Goal: Information Seeking & Learning: Find specific fact

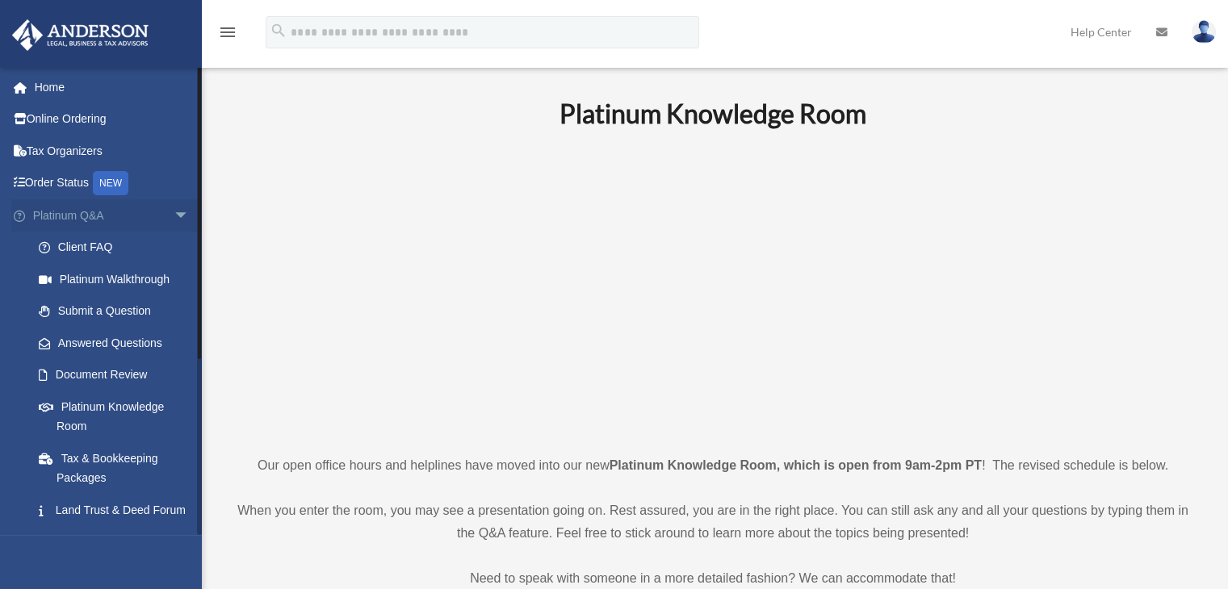
click at [174, 219] on span "arrow_drop_down" at bounding box center [190, 215] width 32 height 33
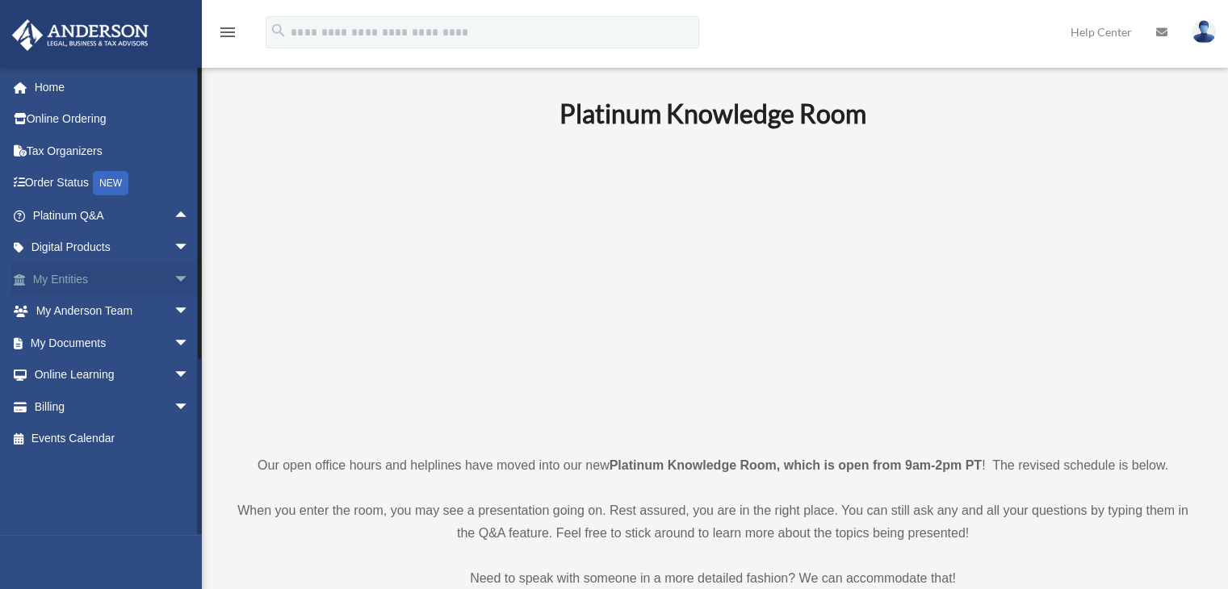
click at [174, 278] on span "arrow_drop_down" at bounding box center [190, 279] width 32 height 33
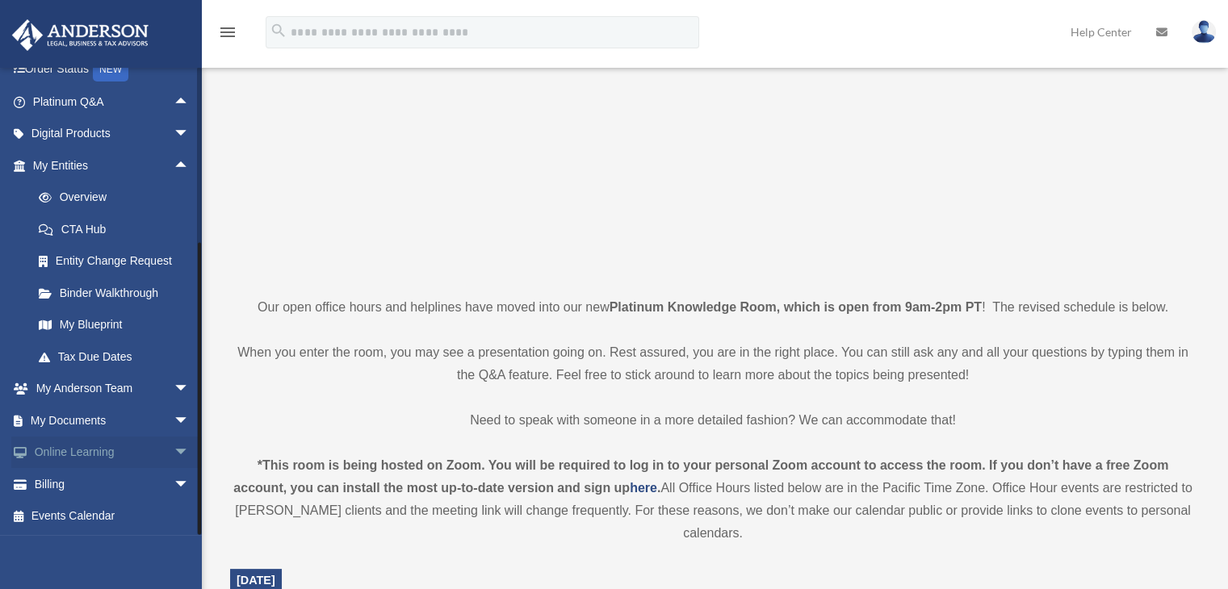
scroll to position [161, 0]
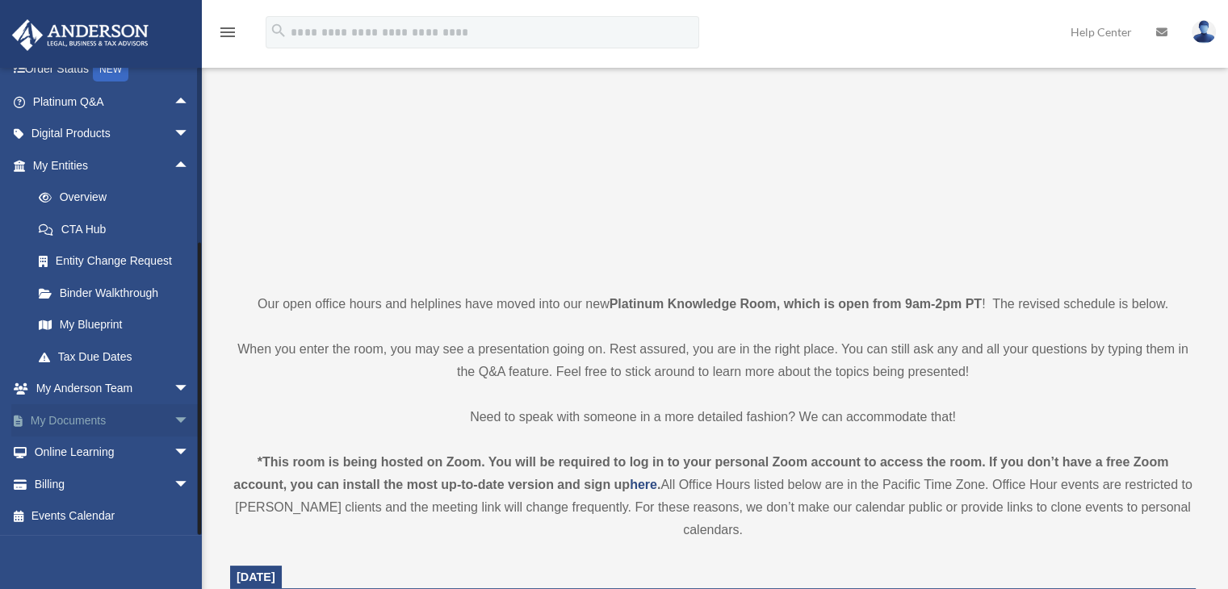
click at [174, 417] on span "arrow_drop_down" at bounding box center [190, 420] width 32 height 33
click at [65, 455] on link "Box" at bounding box center [118, 453] width 191 height 32
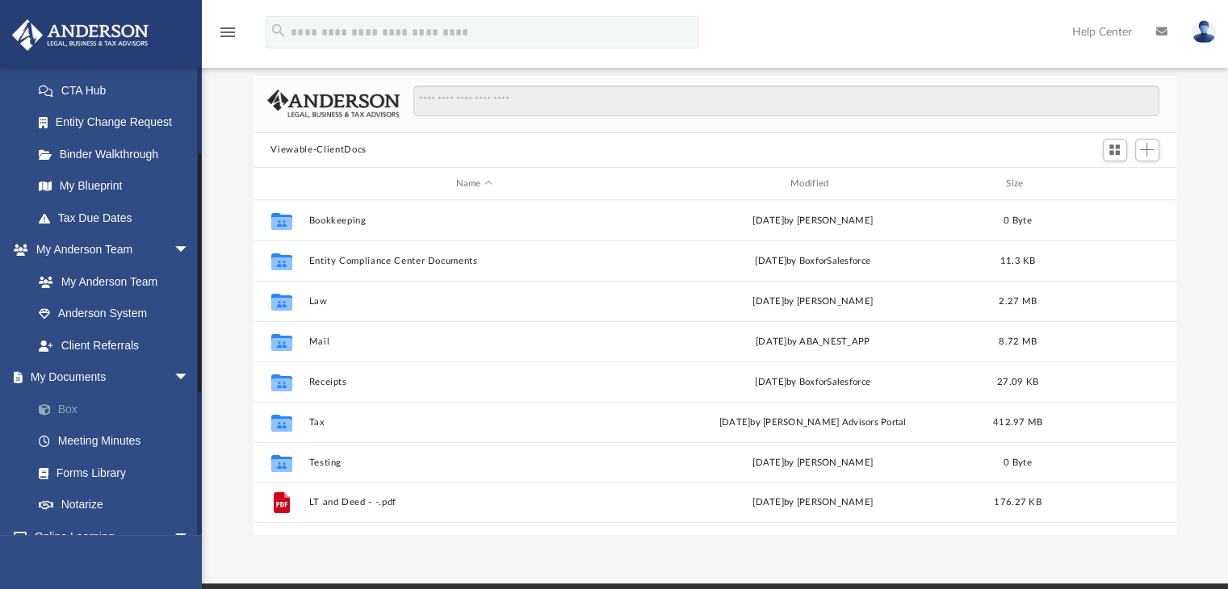
scroll to position [323, 0]
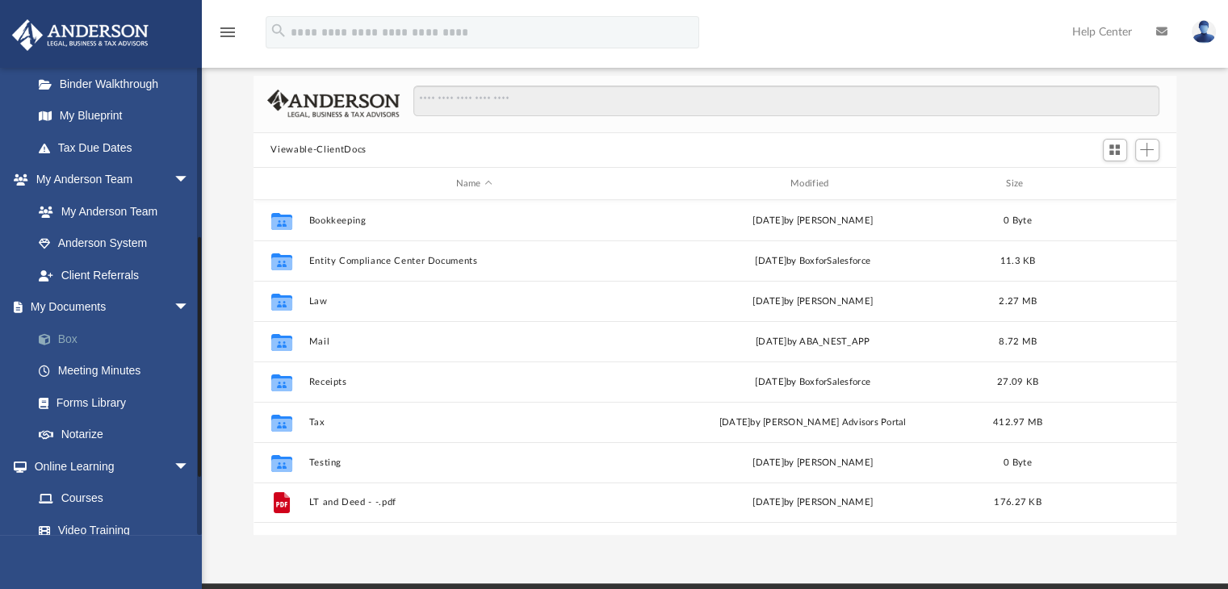
click at [62, 341] on link "Box" at bounding box center [118, 339] width 191 height 32
click at [90, 28] on img at bounding box center [80, 34] width 146 height 31
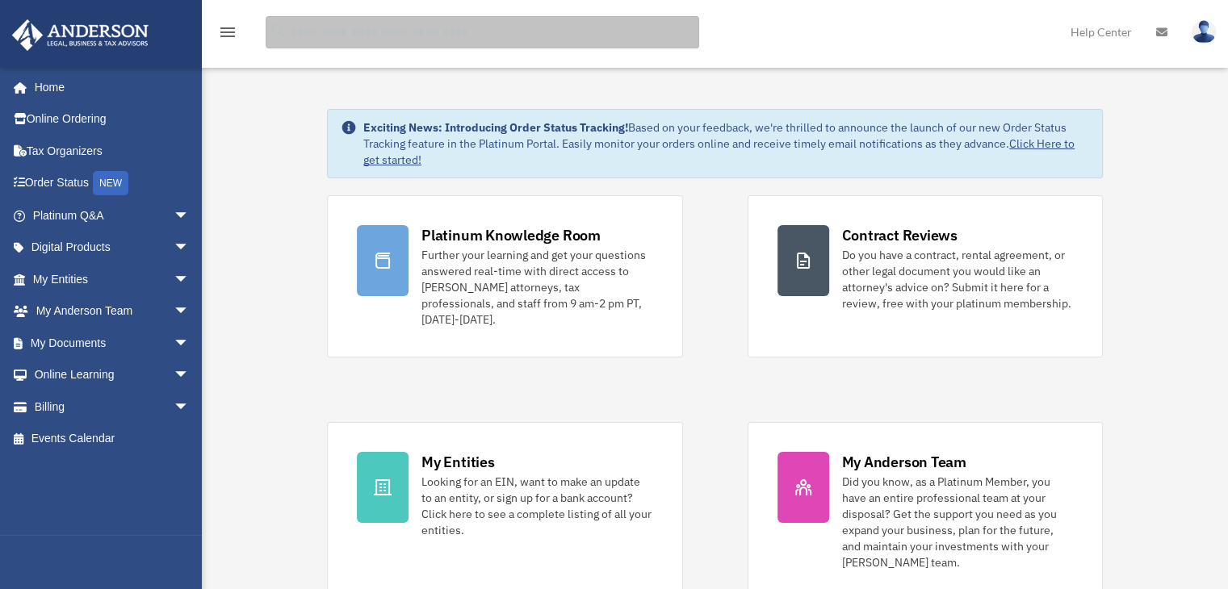
click at [326, 39] on input "search" at bounding box center [482, 32] width 433 height 32
type input "*******"
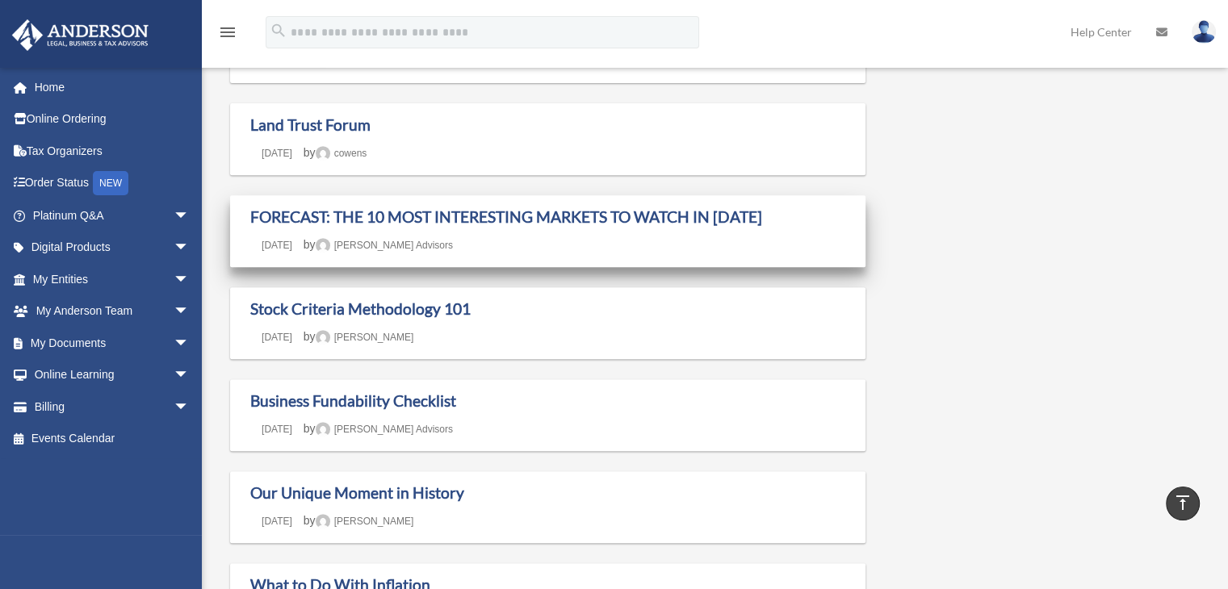
scroll to position [726, 0]
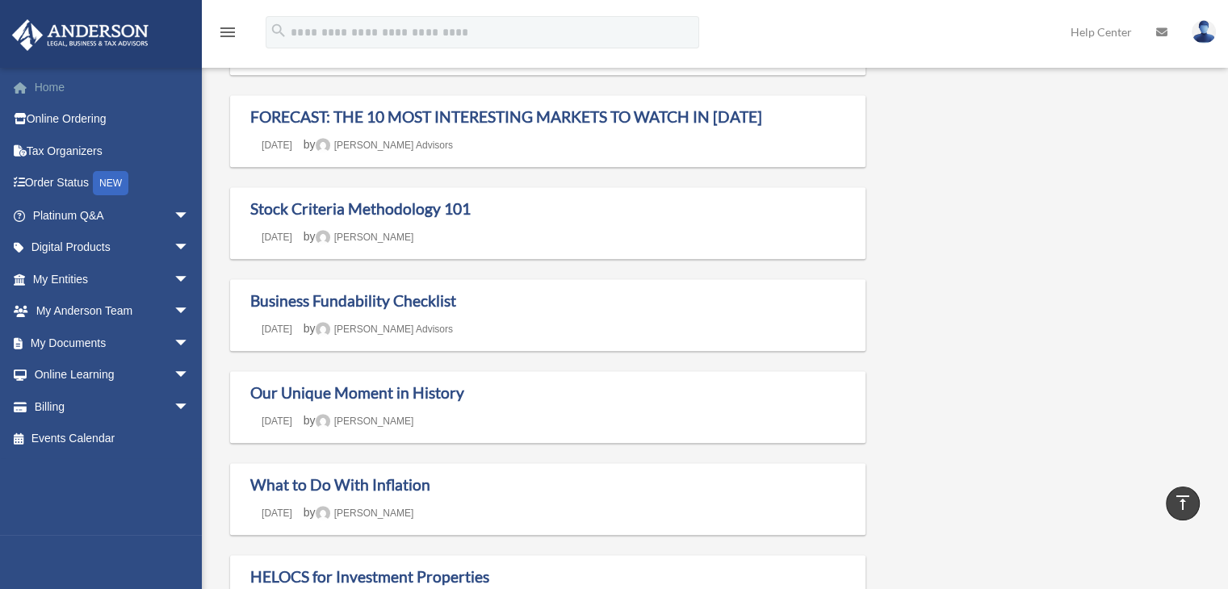
click at [73, 94] on link "Home" at bounding box center [112, 87] width 203 height 32
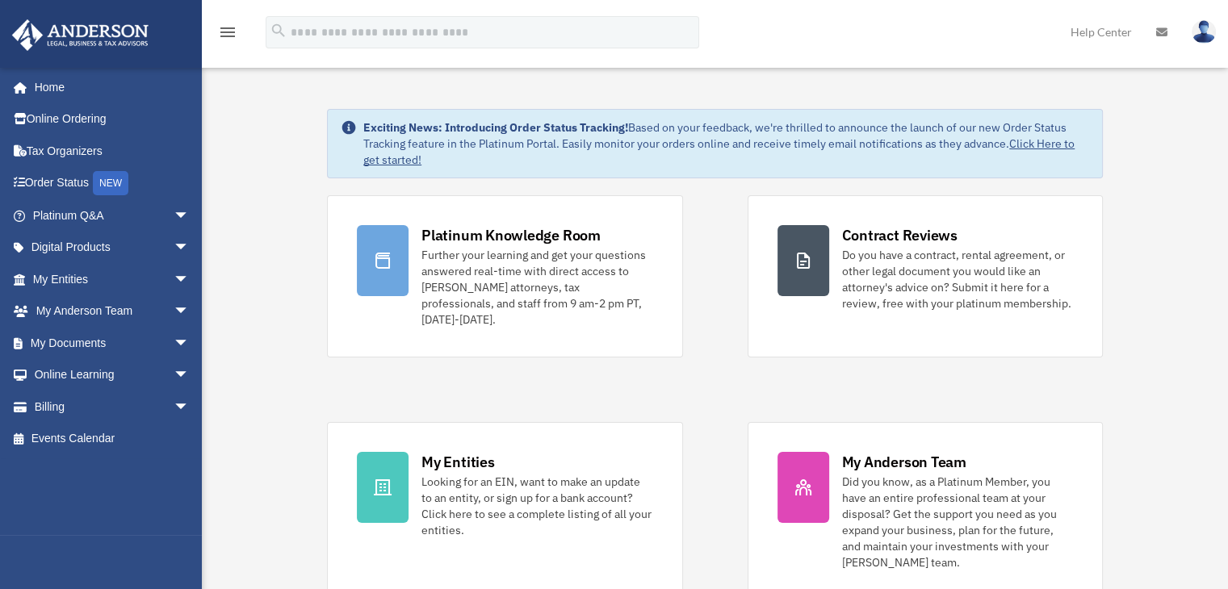
click at [174, 212] on span "arrow_drop_down" at bounding box center [190, 215] width 32 height 33
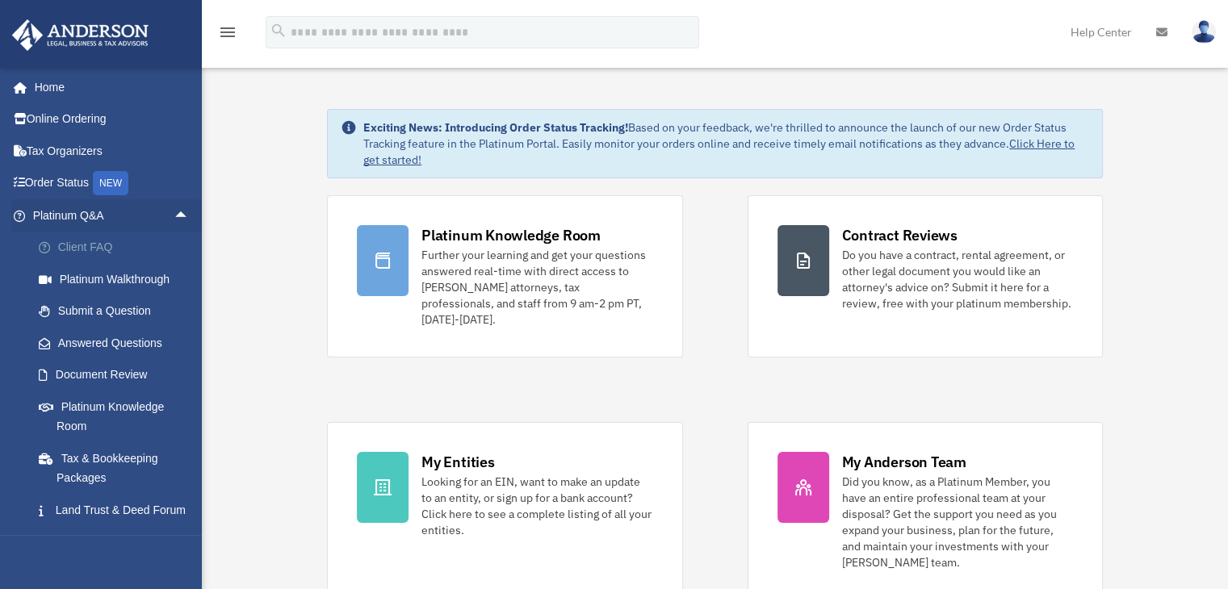
click at [83, 249] on link "Client FAQ" at bounding box center [118, 248] width 191 height 32
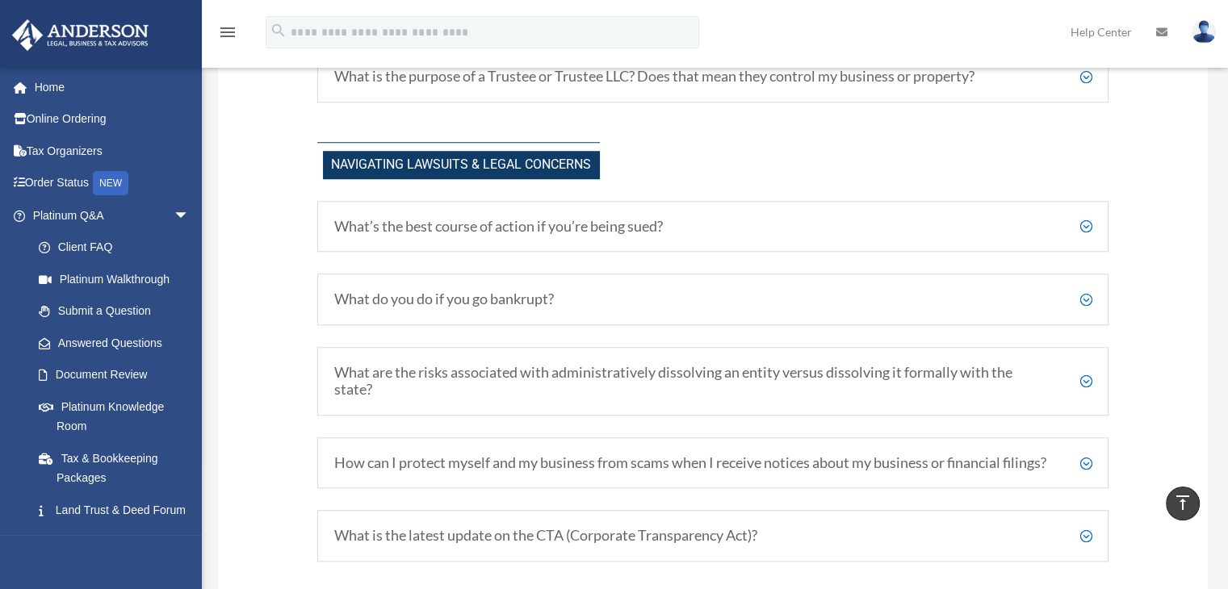
scroll to position [1677, 0]
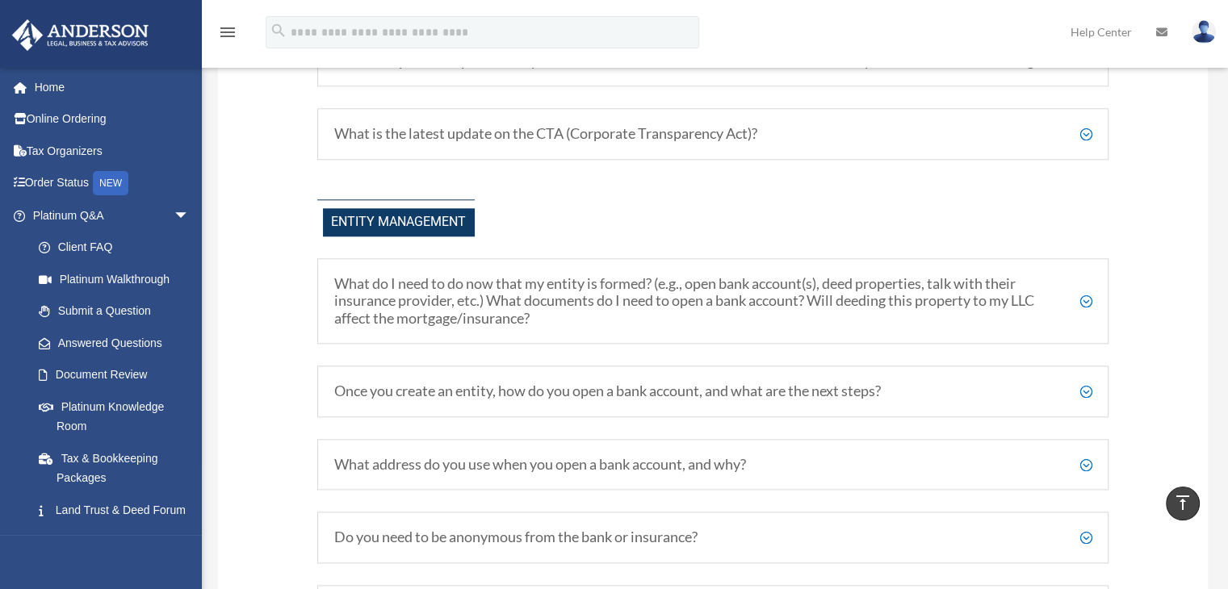
click at [1086, 314] on h5 "What do I need to do now that my entity is formed? (e.g., open bank account(s),…" at bounding box center [713, 301] width 758 height 52
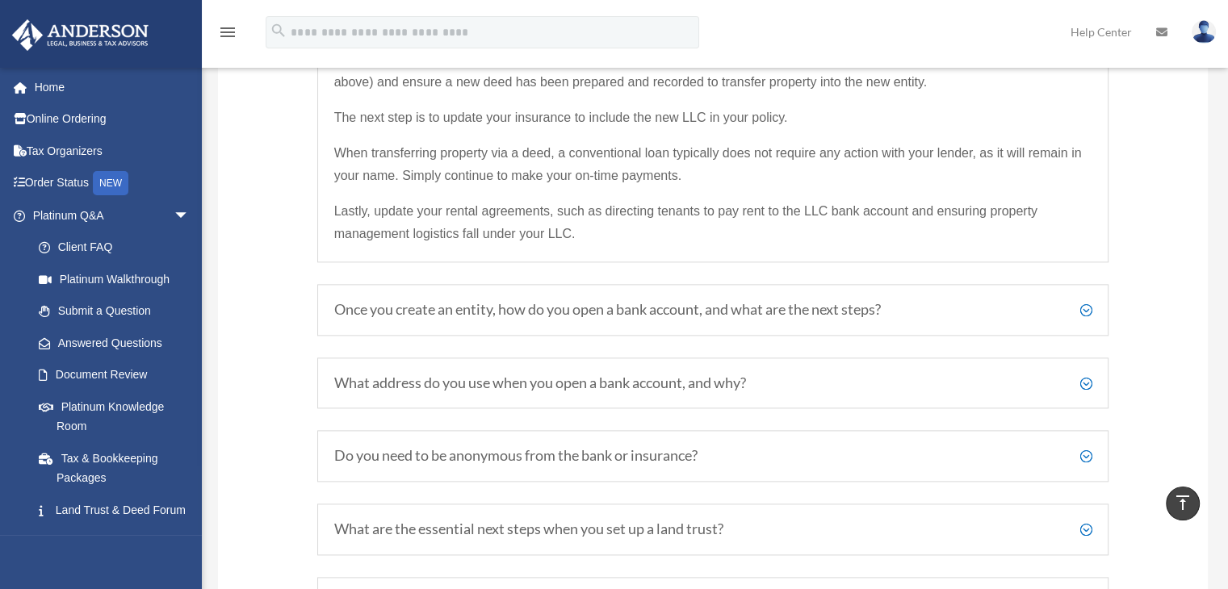
scroll to position [1999, 0]
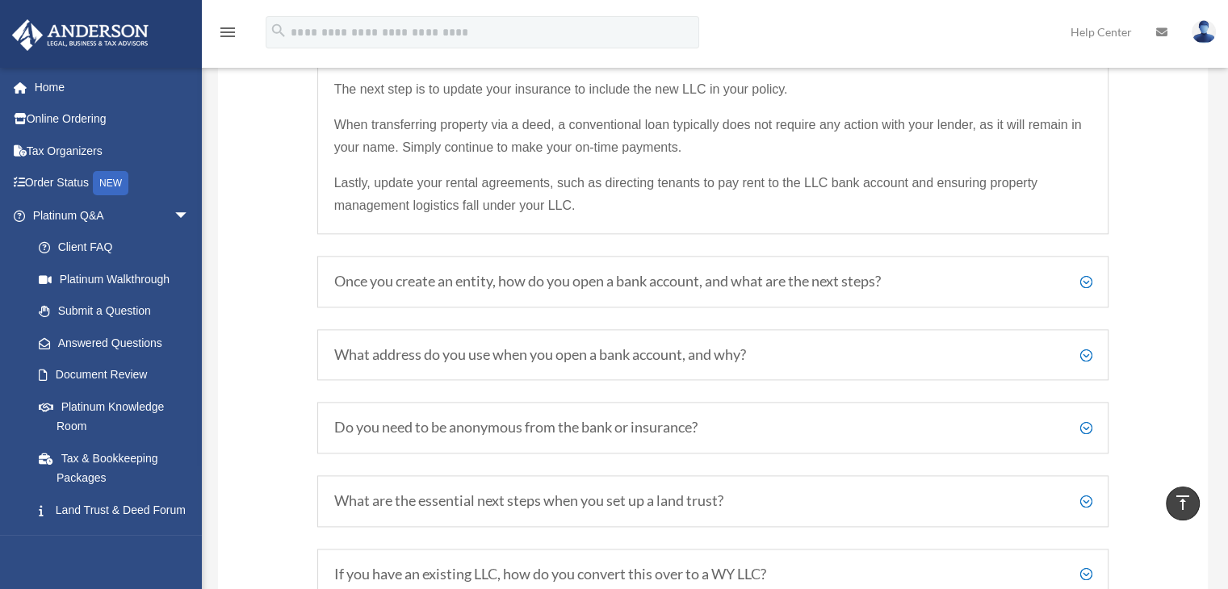
click at [1088, 364] on h5 "What address do you use when you open a bank account, and why?" at bounding box center [713, 355] width 758 height 18
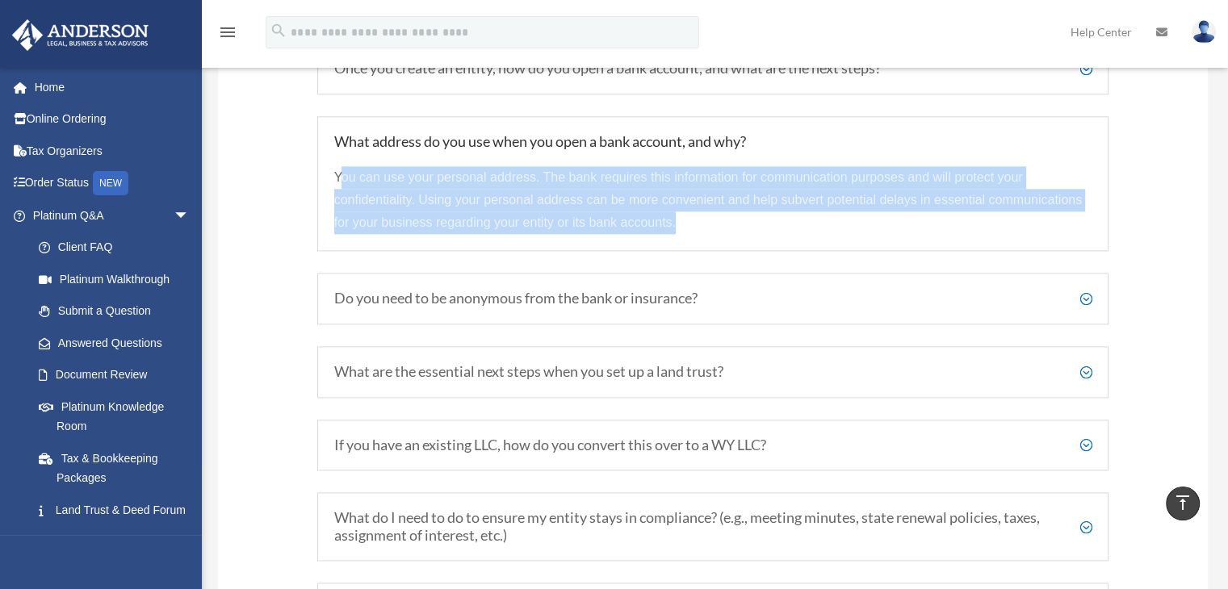
drag, startPoint x: 338, startPoint y: 186, endPoint x: 714, endPoint y: 230, distance: 378.0
click at [714, 230] on p "You can use your personal address. The bank requires this information for commu…" at bounding box center [713, 200] width 758 height 68
click at [350, 188] on span "You can use your personal address. The bank requires this information for commu…" at bounding box center [707, 199] width 747 height 59
drag, startPoint x: 333, startPoint y: 190, endPoint x: 705, endPoint y: 246, distance: 376.4
click at [705, 246] on div "What address do you use when you open a bank account, and why? You can use your…" at bounding box center [713, 184] width 792 height 136
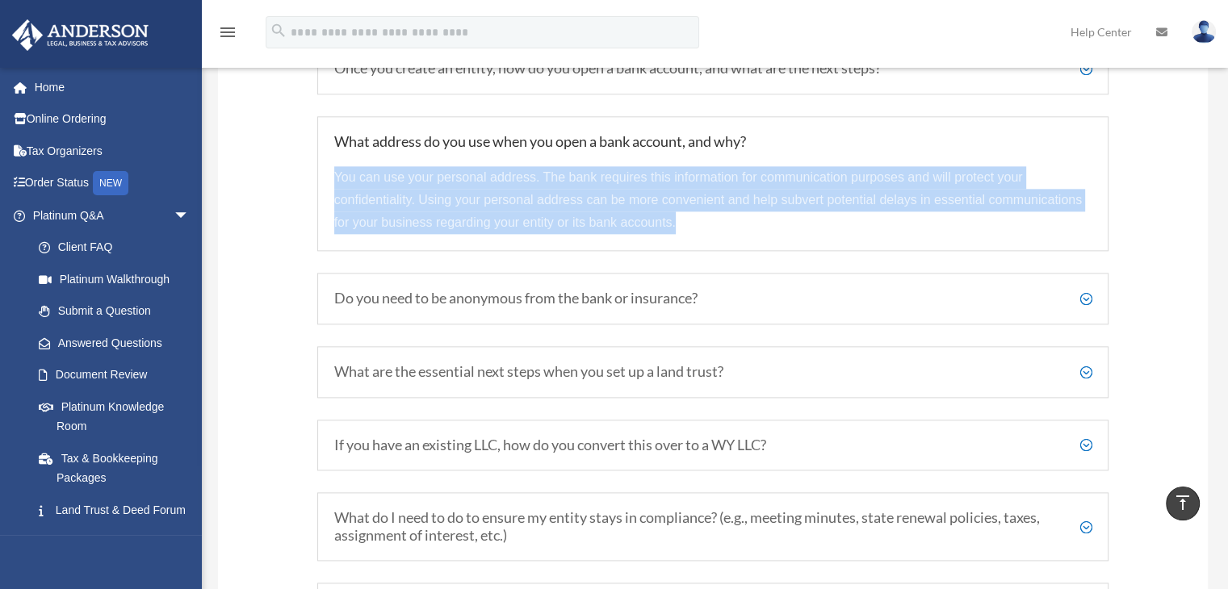
copy span "You can use your personal address. The bank requires this information for commu…"
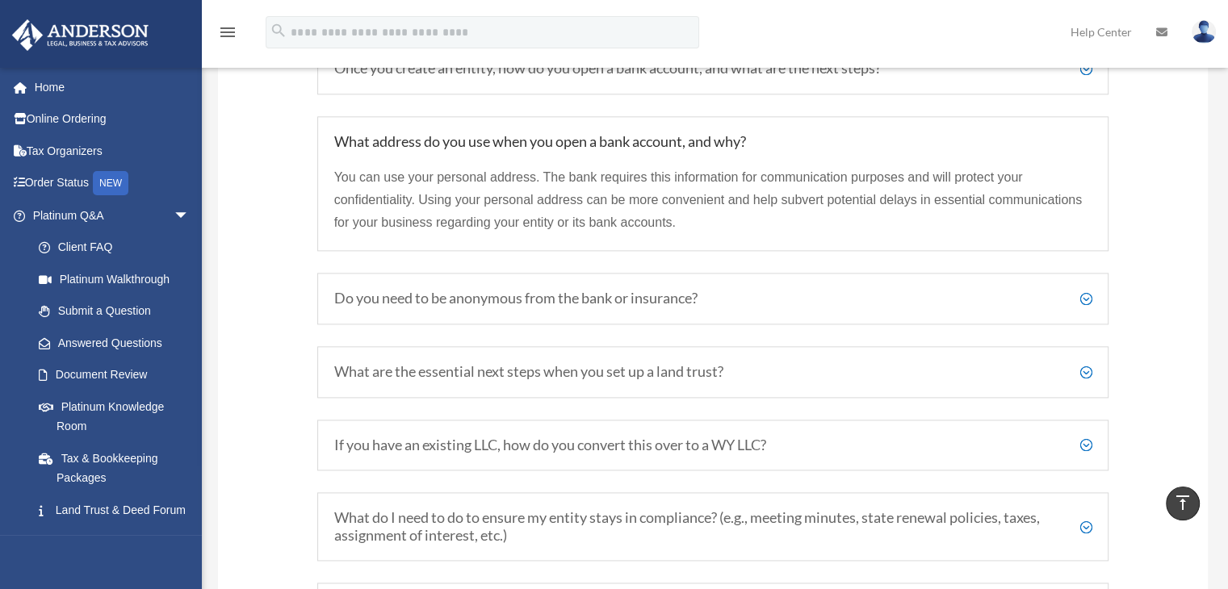
click at [1079, 308] on h5 "Do you need to be anonymous from the bank or insurance?" at bounding box center [713, 299] width 758 height 18
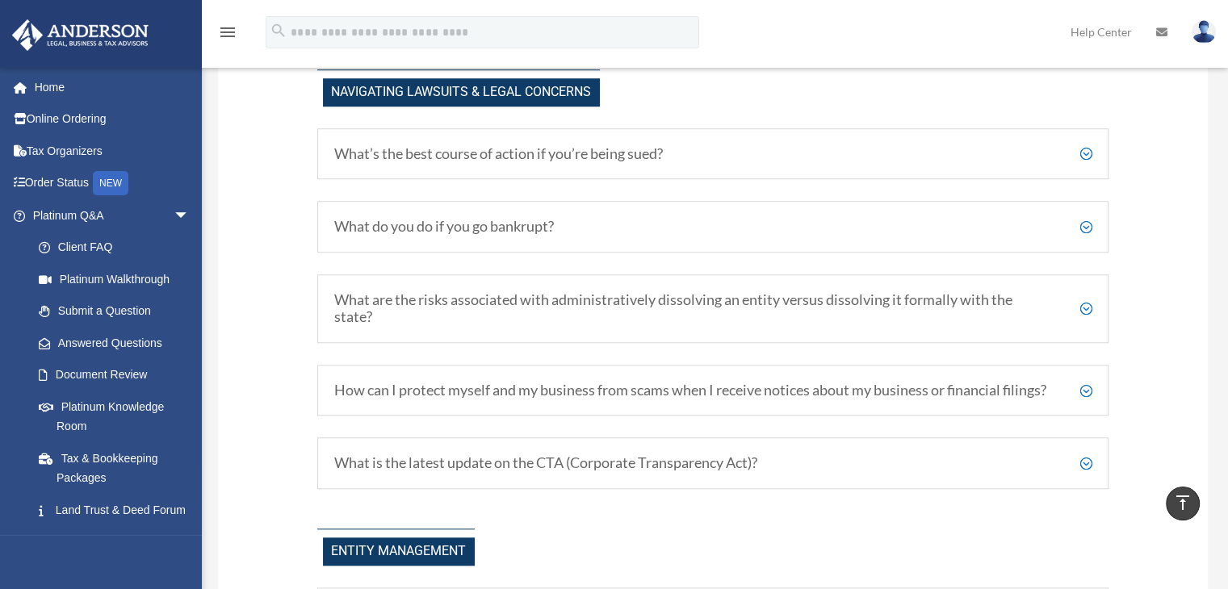
scroll to position [2290, 0]
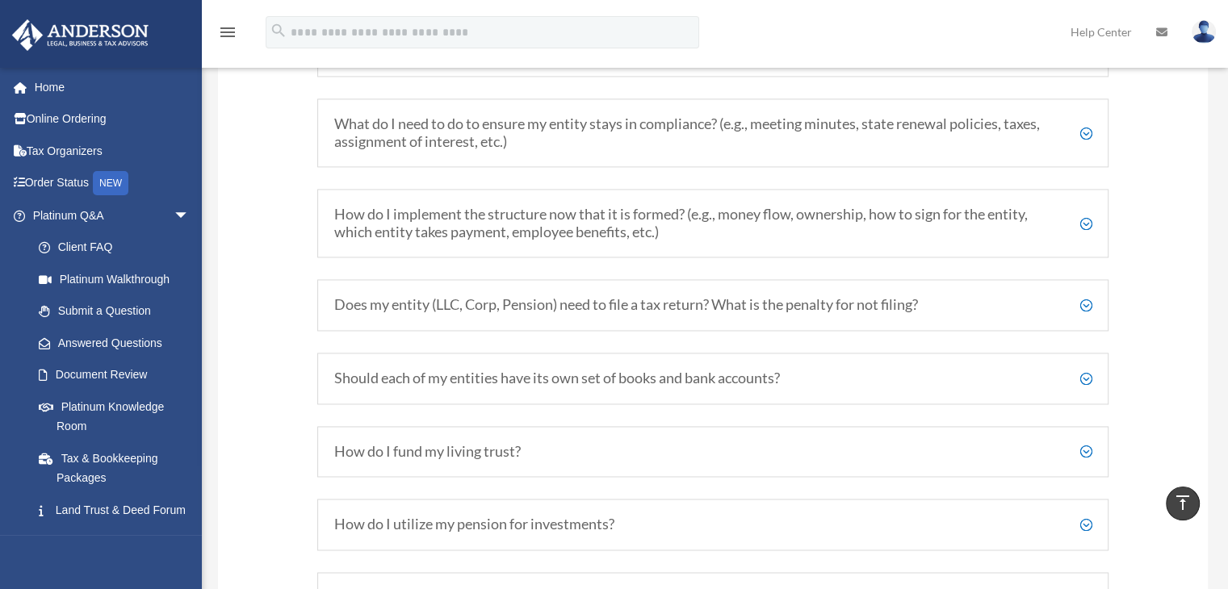
click at [1088, 314] on h5 "Does my entity (LLC, Corp, Pension) need to file a tax return? What is the pena…" at bounding box center [713, 305] width 758 height 18
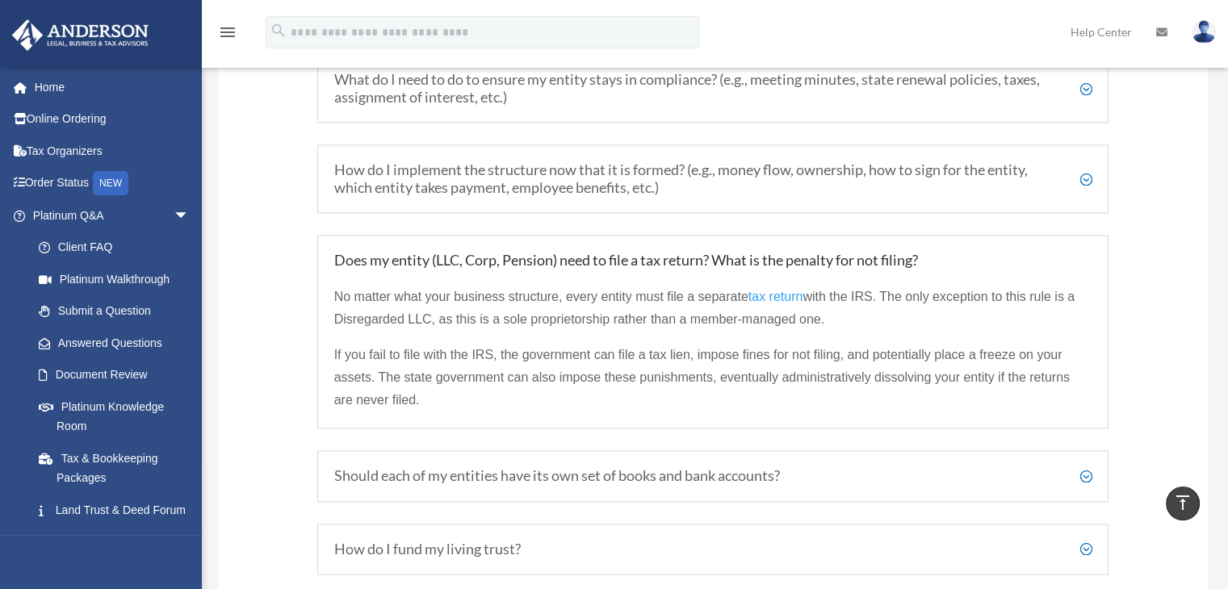
scroll to position [2390, 0]
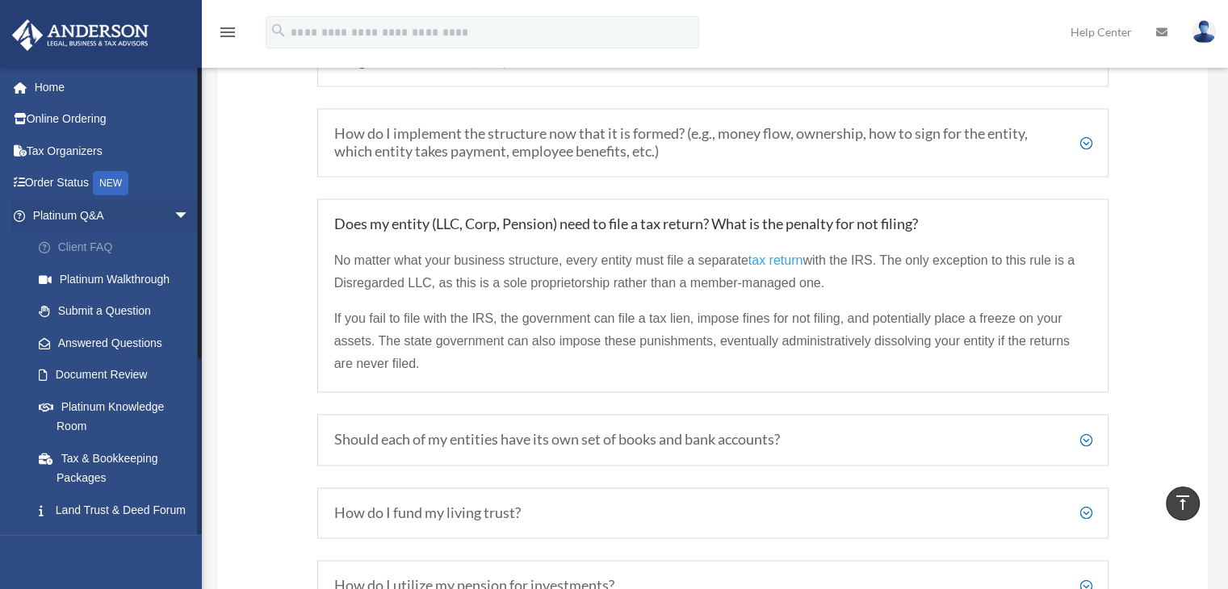
click at [109, 243] on link "Client FAQ" at bounding box center [118, 248] width 191 height 32
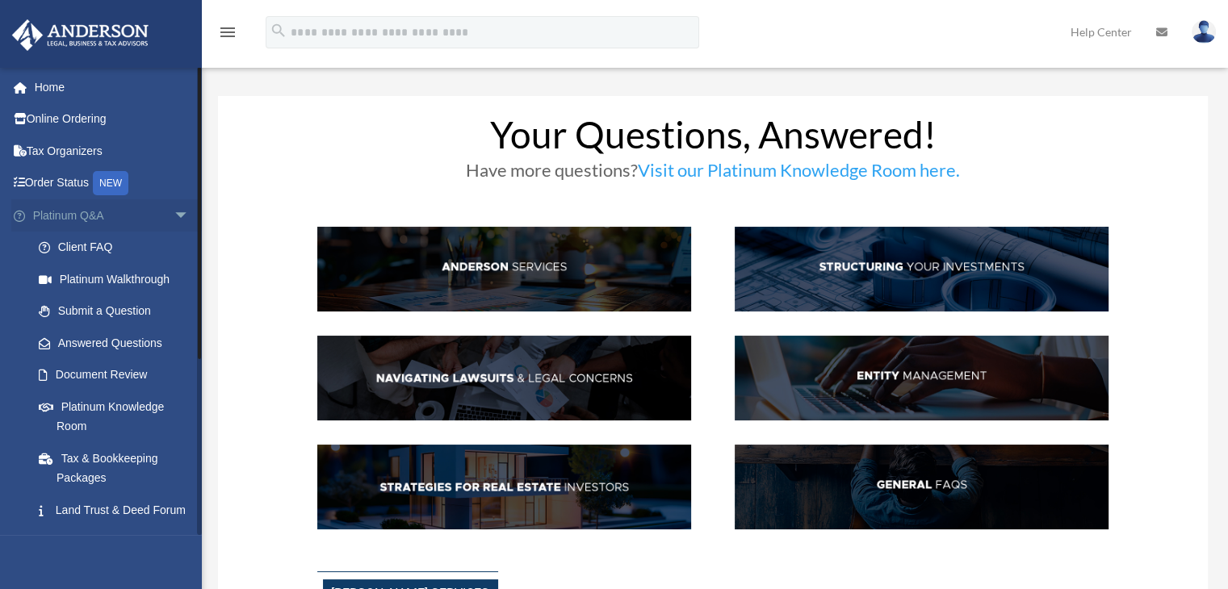
click at [174, 211] on span "arrow_drop_down" at bounding box center [190, 215] width 32 height 33
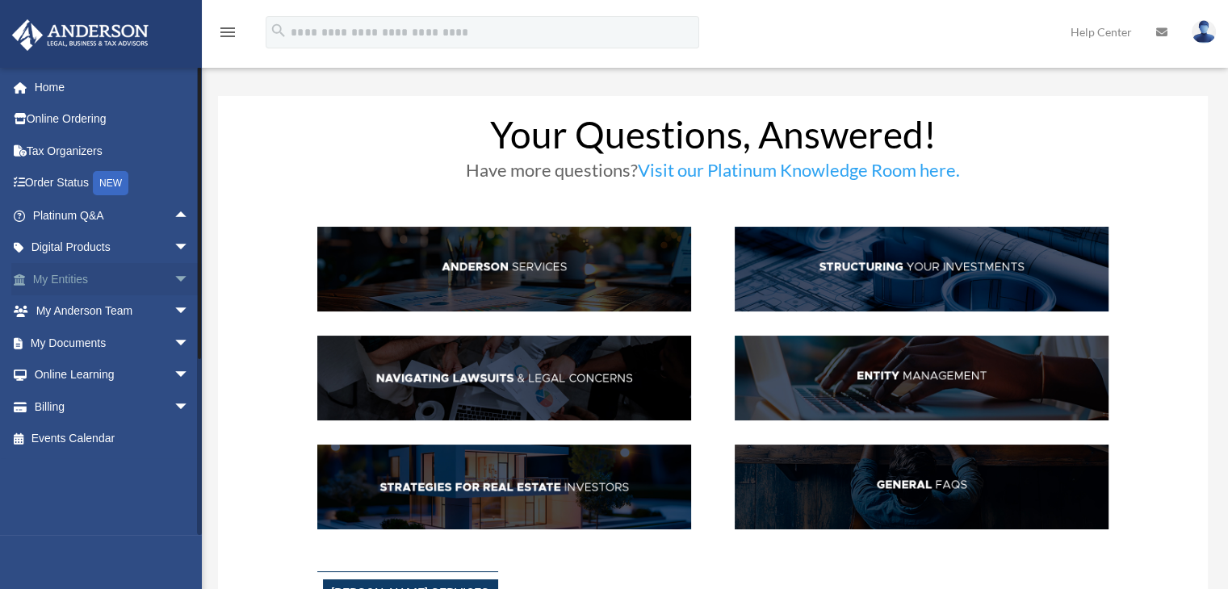
click at [174, 280] on span "arrow_drop_down" at bounding box center [190, 279] width 32 height 33
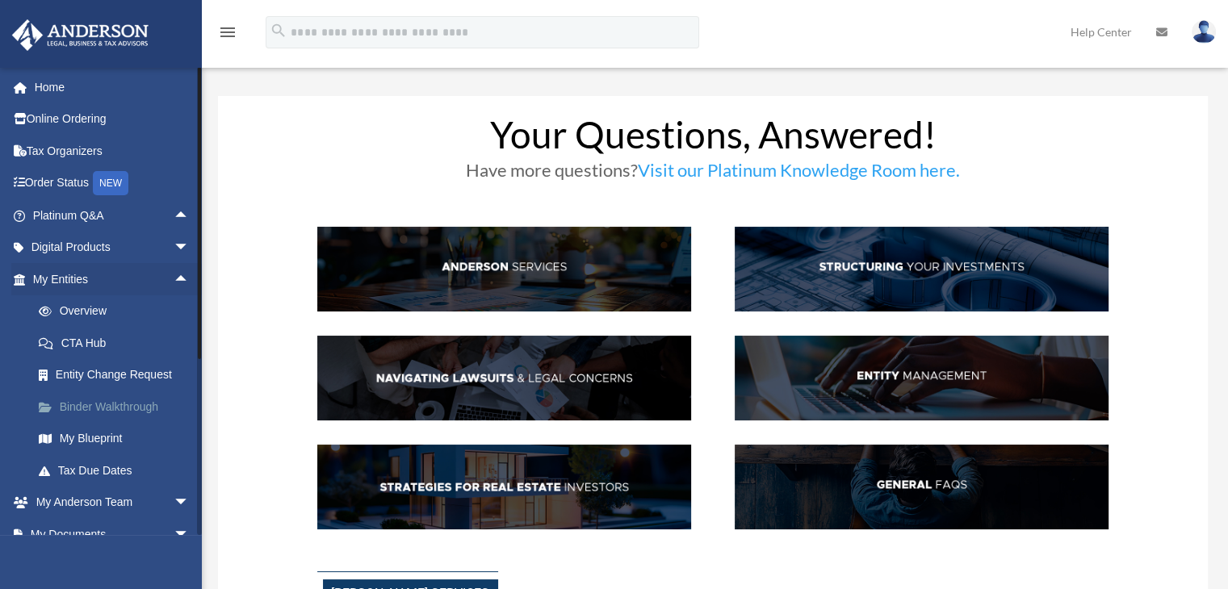
click at [103, 408] on link "Binder Walkthrough" at bounding box center [118, 407] width 191 height 32
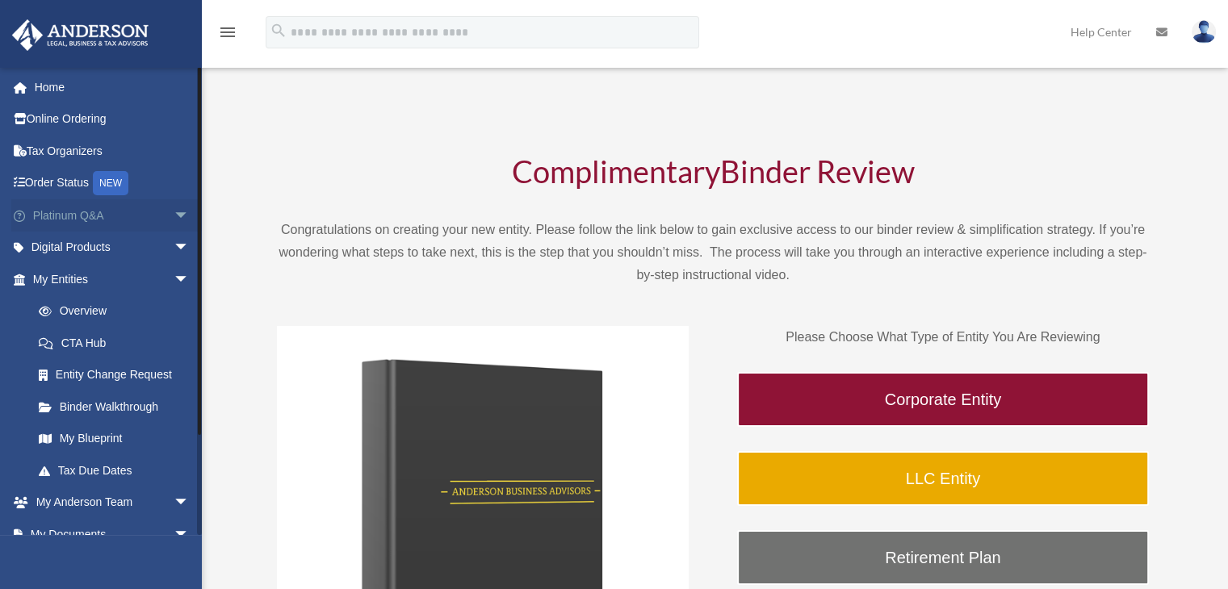
click at [174, 217] on span "arrow_drop_down" at bounding box center [190, 215] width 32 height 33
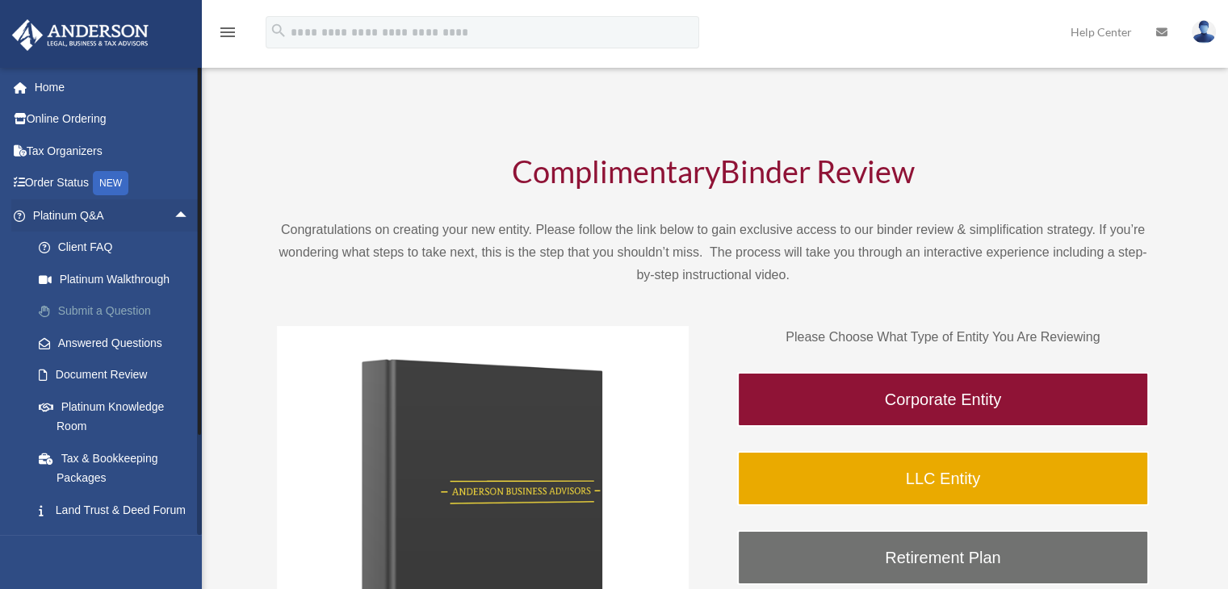
click at [106, 311] on link "Submit a Question" at bounding box center [118, 311] width 191 height 32
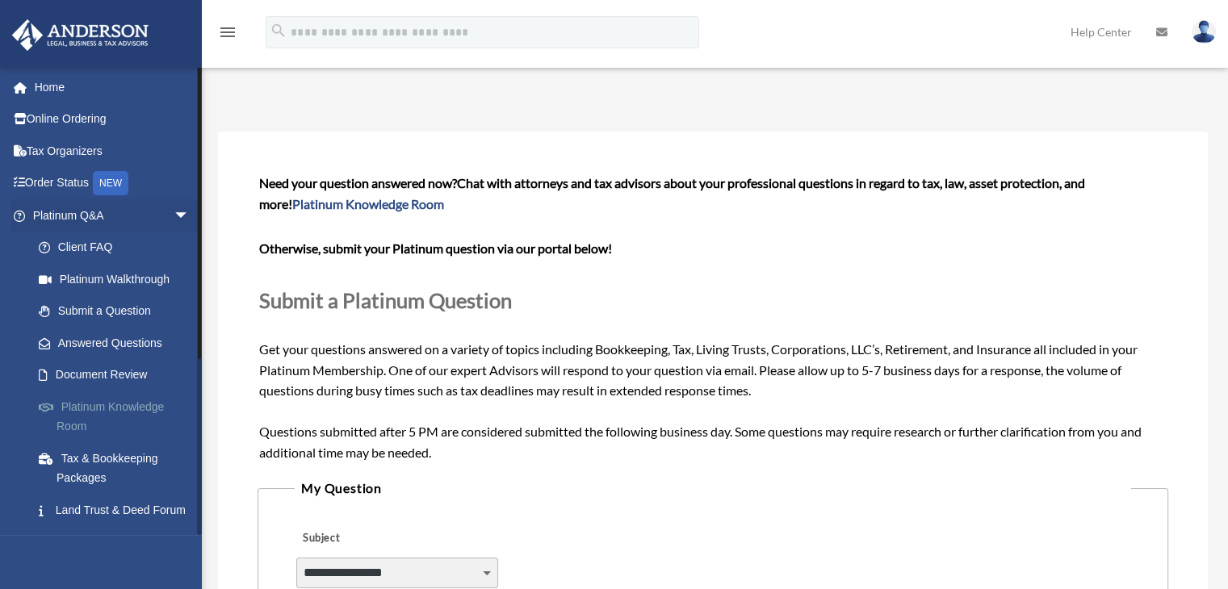
click at [94, 408] on link "Platinum Knowledge Room" at bounding box center [118, 417] width 191 height 52
